Goal: Transaction & Acquisition: Download file/media

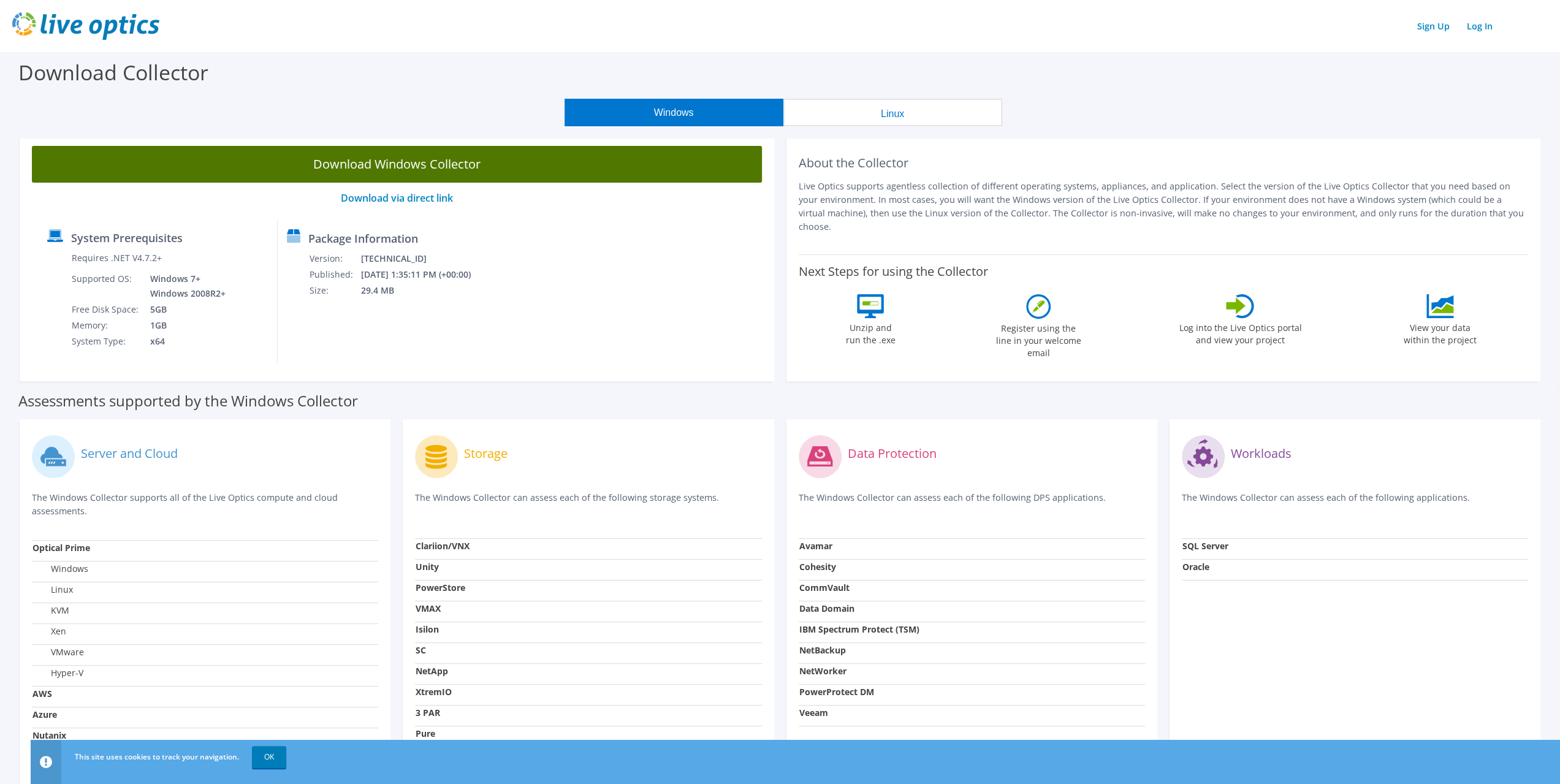
click at [563, 159] on link "Download Windows Collector" at bounding box center [396, 164] width 731 height 36
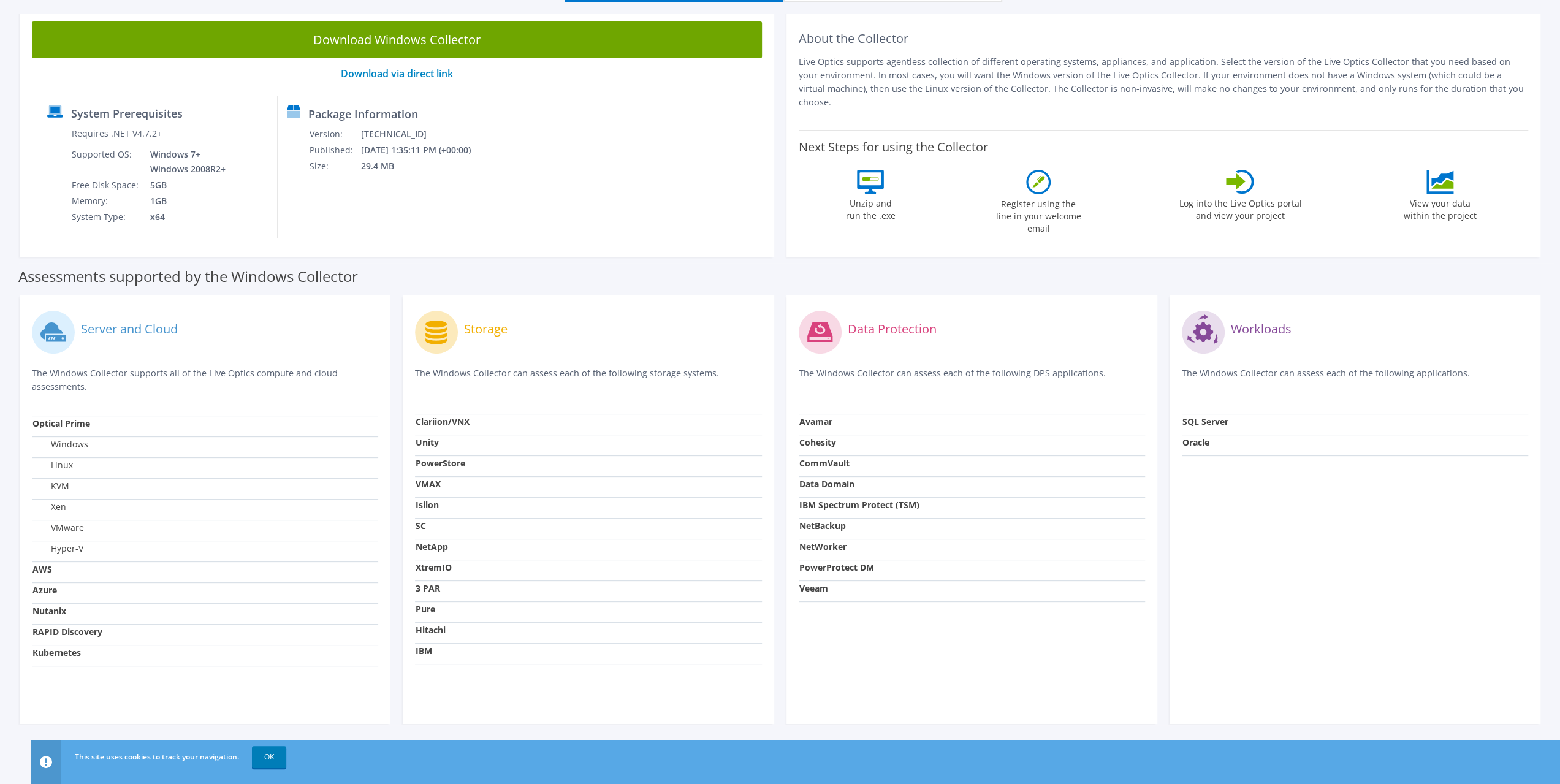
scroll to position [127, 0]
